Goal: Transaction & Acquisition: Purchase product/service

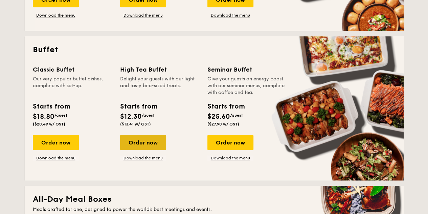
click at [154, 145] on div "Order now" at bounding box center [143, 142] width 46 height 15
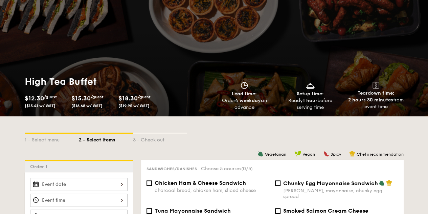
scroll to position [68, 0]
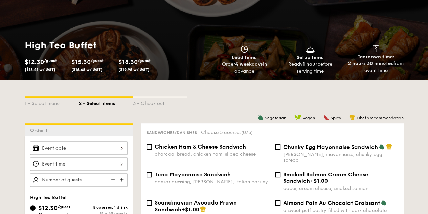
click at [85, 61] on span "$15.30" at bounding box center [80, 61] width 19 height 7
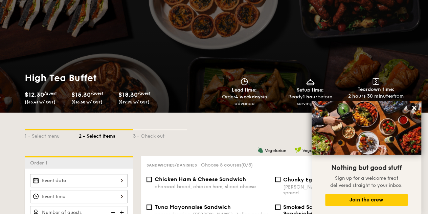
scroll to position [34, 0]
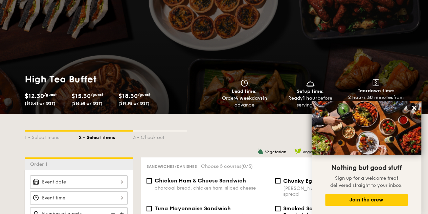
click at [260, 131] on div "1 - Select menu 2 - Select items 3 - Check out" at bounding box center [214, 135] width 379 height 11
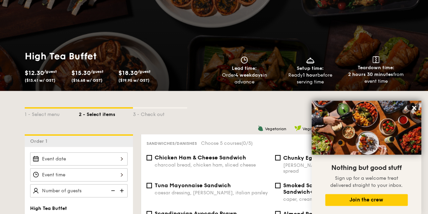
scroll to position [68, 0]
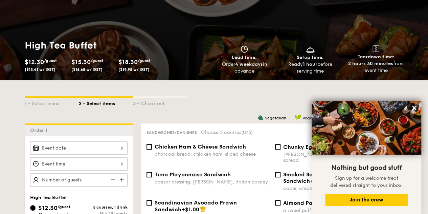
click at [249, 86] on div "1 - Select menu 2 - Select items 3 - Check out" at bounding box center [214, 101] width 379 height 43
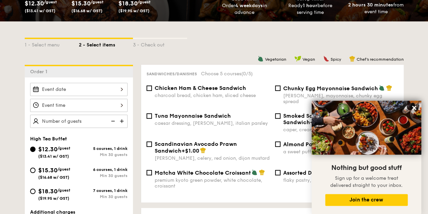
scroll to position [135, 0]
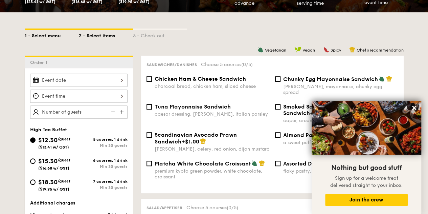
click at [48, 35] on div "1 - Select menu" at bounding box center [52, 34] width 54 height 9
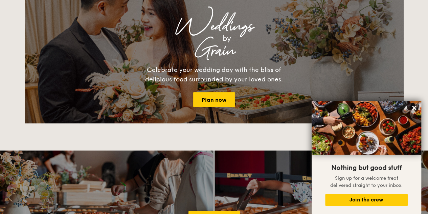
scroll to position [914, 0]
